Goal: Task Accomplishment & Management: Use online tool/utility

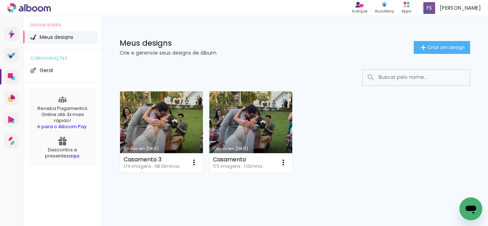
click at [162, 111] on link "Criado em [DATE]" at bounding box center [161, 131] width 83 height 81
